Goal: Information Seeking & Learning: Learn about a topic

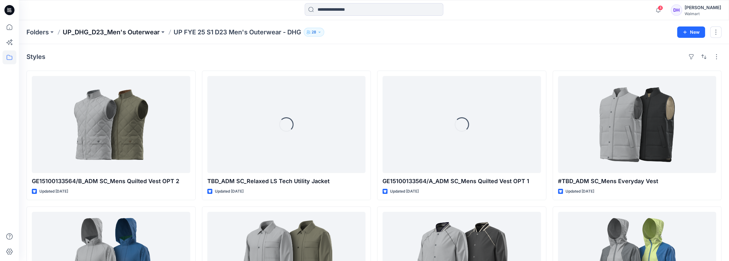
click at [123, 31] on p "UP_DHG_D23_Men's Outerwear" at bounding box center [111, 32] width 97 height 9
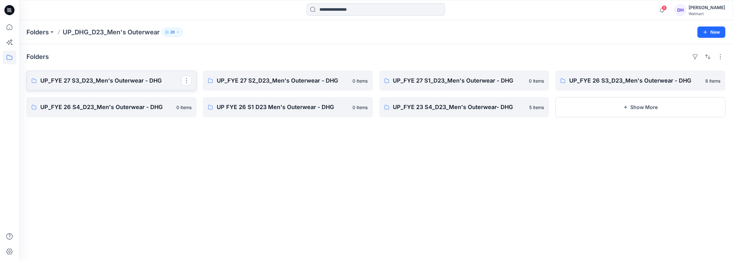
click at [107, 79] on p "UP_FYE 27 S3_D23_Men's Outerwear - DHG" at bounding box center [110, 80] width 141 height 9
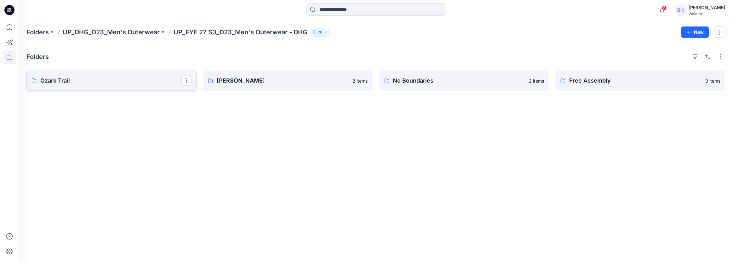
click at [104, 76] on p "Ozark Trail" at bounding box center [110, 80] width 141 height 9
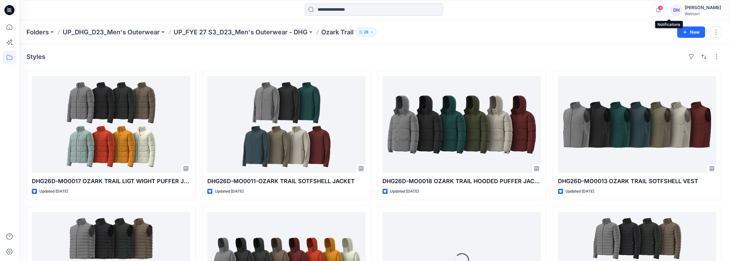
click at [664, 9] on icon "button" at bounding box center [658, 10] width 12 height 13
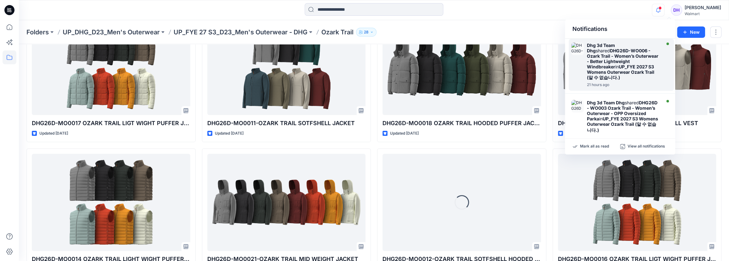
scroll to position [172, 0]
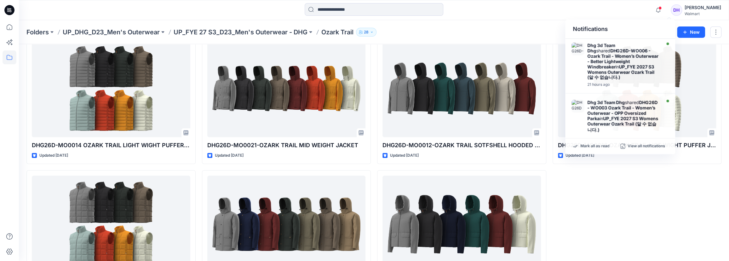
drag, startPoint x: 583, startPoint y: 249, endPoint x: 597, endPoint y: 231, distance: 22.2
click at [583, 248] on div "DHG26D-MO0013 OZARK TRAIL SOTFSHELL VEST Updated [DATE] DHG26D-MO0016 OZARK TRA…" at bounding box center [636, 99] width 169 height 401
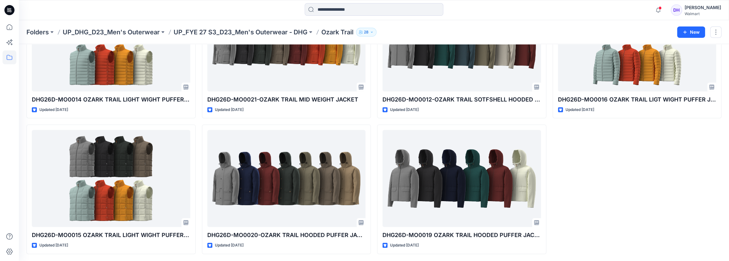
scroll to position [103, 0]
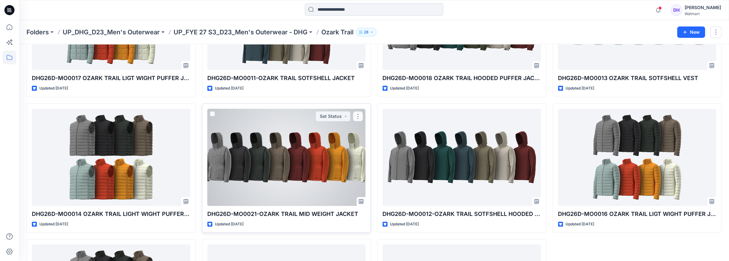
click at [311, 172] on div at bounding box center [286, 157] width 158 height 97
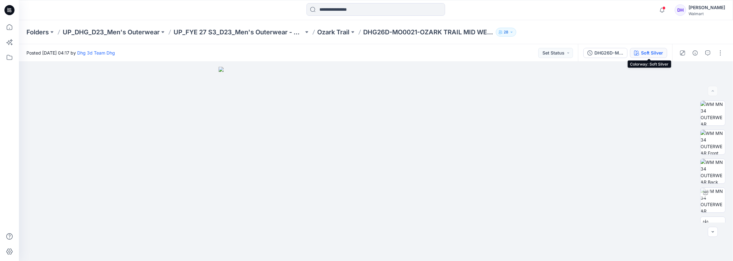
click at [645, 49] on div "Soft Silver" at bounding box center [652, 52] width 22 height 7
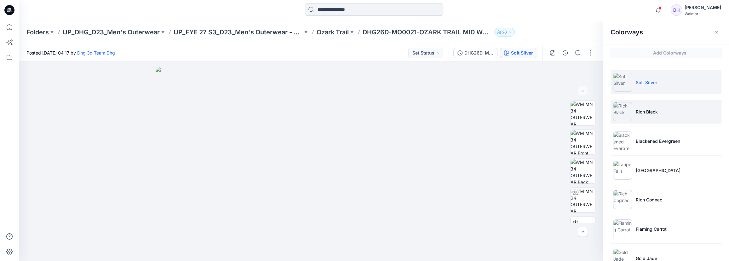
click at [649, 110] on p "RIch Black" at bounding box center [647, 111] width 22 height 7
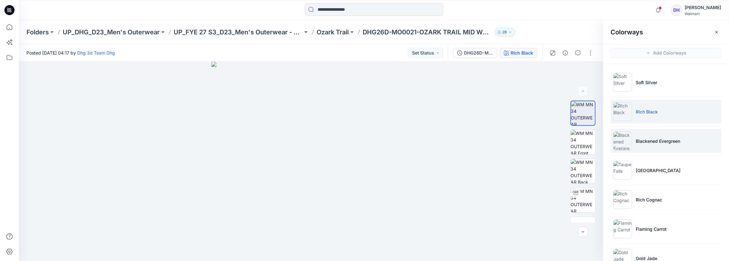
click at [665, 138] on p "Blackened Evergreen" at bounding box center [658, 141] width 44 height 7
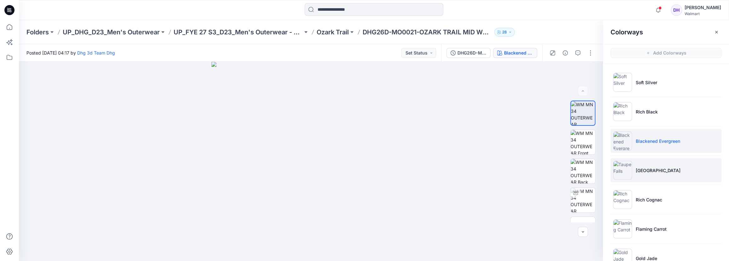
click at [624, 167] on img at bounding box center [622, 170] width 19 height 19
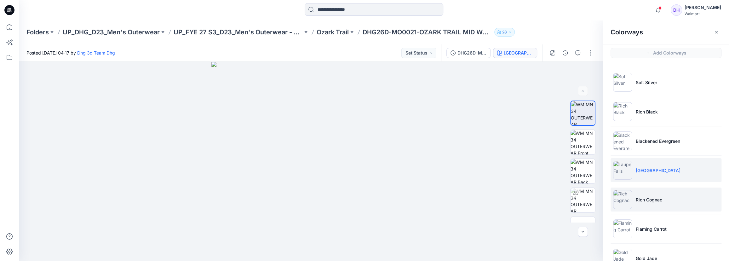
click at [656, 197] on p "Rich Cognac" at bounding box center [649, 199] width 26 height 7
click at [628, 179] on img at bounding box center [622, 170] width 19 height 19
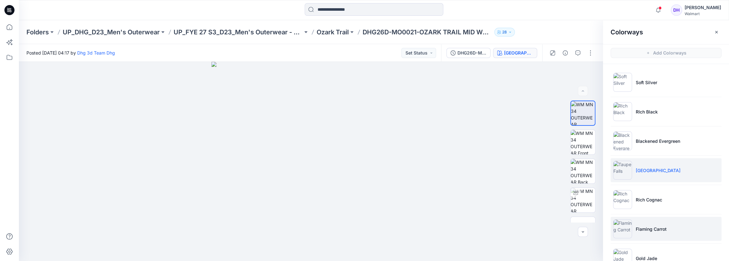
click at [652, 227] on p "Flaming Carrot" at bounding box center [651, 228] width 31 height 7
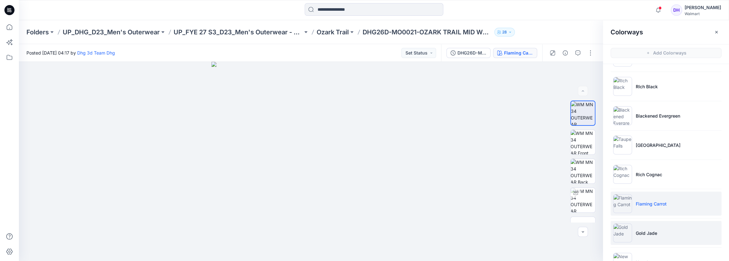
scroll to position [47, 0]
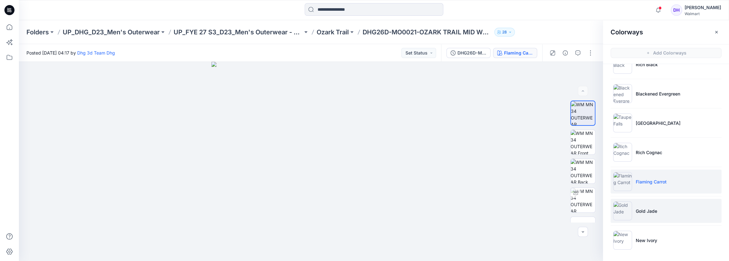
click at [633, 213] on li "Gold Jade" at bounding box center [665, 211] width 111 height 24
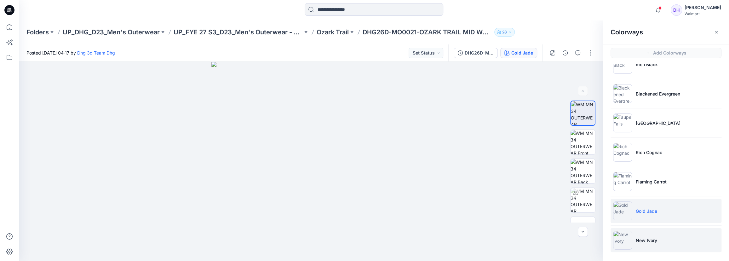
click at [655, 237] on p "New Ivory" at bounding box center [646, 240] width 21 height 7
